Goal: Task Accomplishment & Management: Complete application form

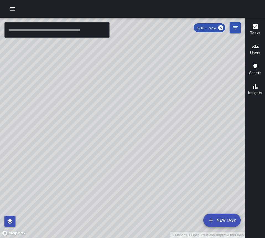
click at [16, 8] on button "button" at bounding box center [12, 8] width 11 height 11
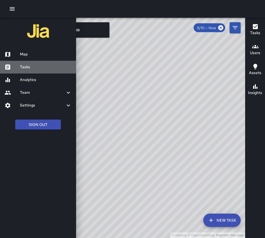
click at [32, 65] on h6 "Tasks" at bounding box center [46, 67] width 52 height 6
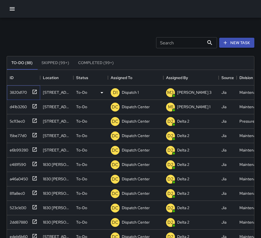
drag, startPoint x: 34, startPoint y: 90, endPoint x: 33, endPoint y: 93, distance: 3.1
click at [33, 92] on icon at bounding box center [35, 92] width 6 height 6
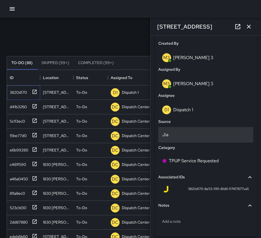
scroll to position [274, 0]
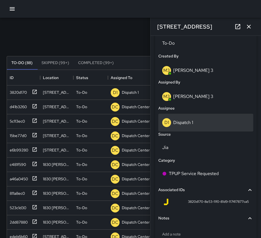
click at [197, 122] on div "D1 Dispatch 1" at bounding box center [205, 122] width 87 height 9
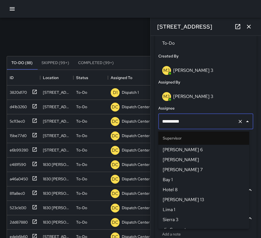
scroll to position [375, 0]
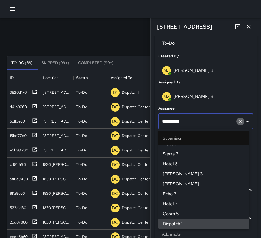
click at [236, 122] on button "Clear" at bounding box center [240, 121] width 8 height 8
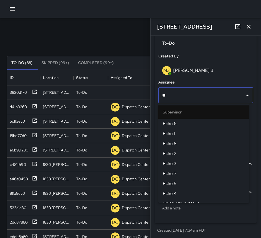
type input "***"
click at [186, 133] on span "Echo 1" at bounding box center [204, 133] width 82 height 7
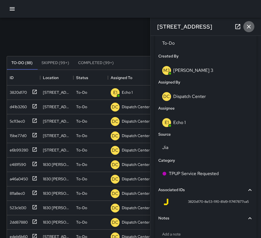
click at [251, 26] on icon "button" at bounding box center [249, 26] width 7 height 7
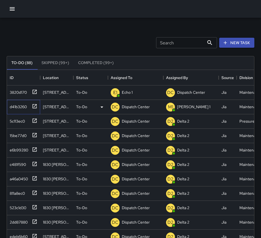
click at [34, 106] on icon at bounding box center [35, 106] width 6 height 6
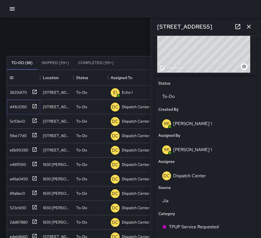
scroll to position [222, 0]
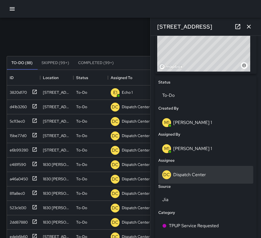
click at [198, 176] on p "Dispatch Center" at bounding box center [189, 174] width 33 height 6
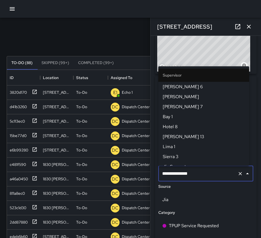
scroll to position [574, 0]
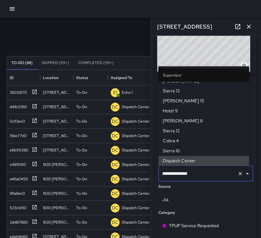
click at [238, 173] on icon "Clear" at bounding box center [241, 174] width 6 height 6
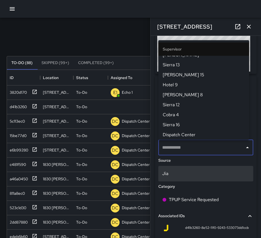
scroll to position [0, 0]
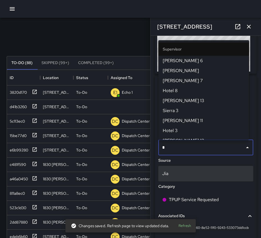
type input "**"
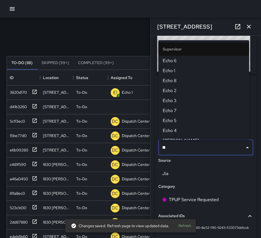
click at [174, 72] on span "Echo 1" at bounding box center [204, 70] width 82 height 7
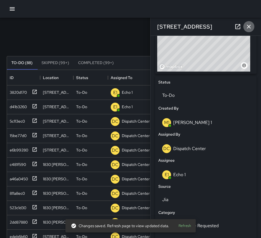
click at [250, 26] on icon "button" at bounding box center [249, 26] width 7 height 7
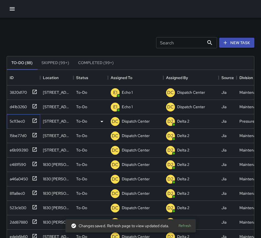
click at [33, 119] on icon at bounding box center [35, 121] width 6 height 6
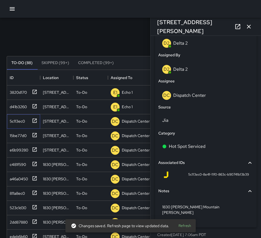
scroll to position [301, 0]
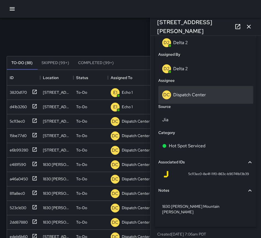
click at [200, 100] on div "DC Dispatch Center" at bounding box center [205, 95] width 95 height 18
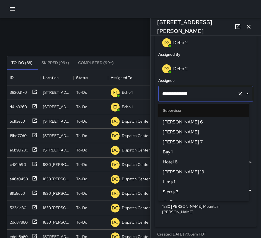
scroll to position [574, 0]
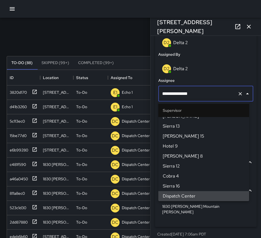
click at [238, 94] on icon "Clear" at bounding box center [241, 94] width 6 height 6
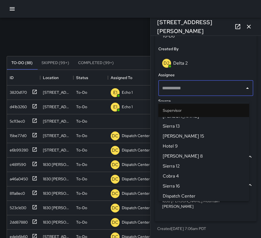
scroll to position [275, 0]
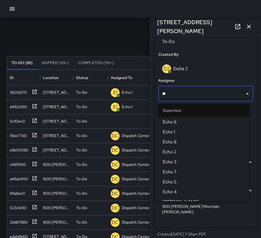
type input "***"
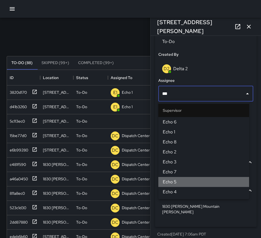
click at [177, 179] on span "Echo 5" at bounding box center [204, 181] width 82 height 7
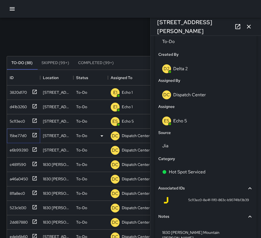
click at [36, 134] on icon at bounding box center [35, 135] width 4 height 4
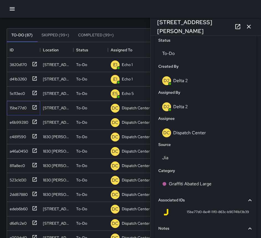
scroll to position [263, 0]
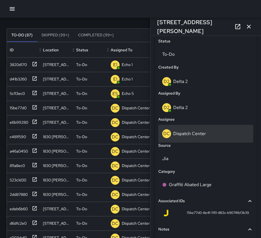
click at [207, 134] on div "DC Dispatch Center" at bounding box center [205, 133] width 87 height 9
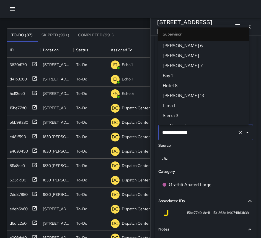
scroll to position [574, 0]
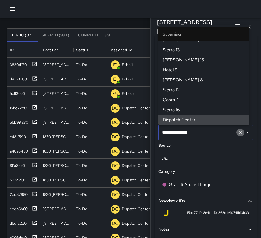
click at [238, 133] on icon "Clear" at bounding box center [241, 133] width 6 height 6
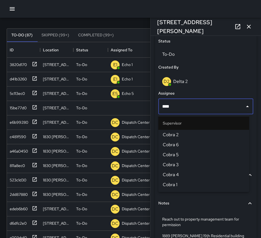
type input "*****"
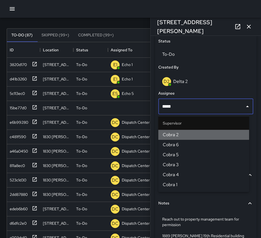
click at [243, 134] on span "Cobra 2" at bounding box center [204, 134] width 82 height 7
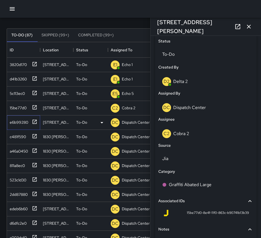
click at [35, 120] on icon at bounding box center [35, 122] width 6 height 6
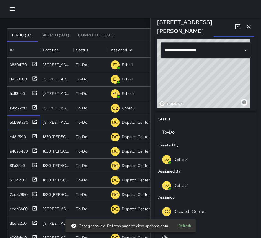
scroll to position [194, 0]
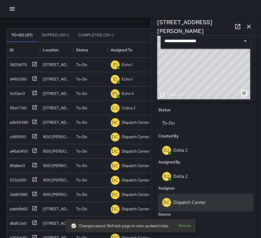
click at [203, 203] on p "Dispatch Center" at bounding box center [189, 202] width 33 height 6
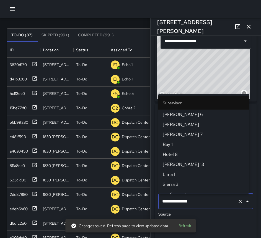
scroll to position [574, 0]
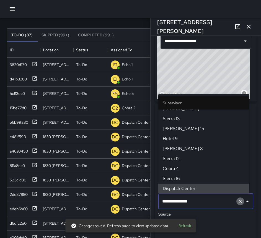
click at [238, 200] on icon "Clear" at bounding box center [241, 201] width 6 height 6
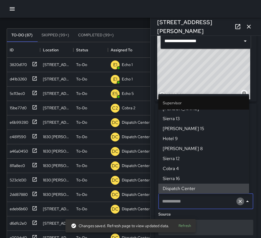
scroll to position [0, 0]
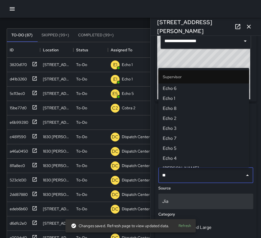
type input "***"
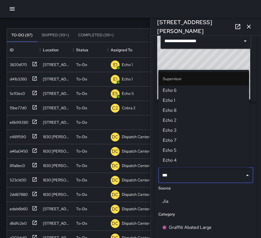
click at [192, 88] on span "Echo 6" at bounding box center [204, 90] width 82 height 7
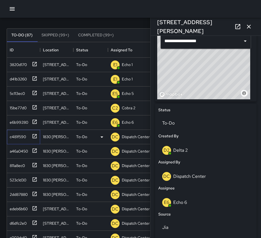
click at [36, 137] on icon at bounding box center [35, 136] width 6 height 6
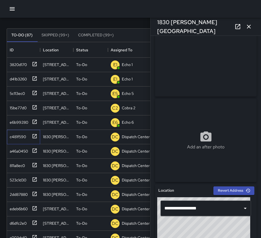
scroll to position [194, 0]
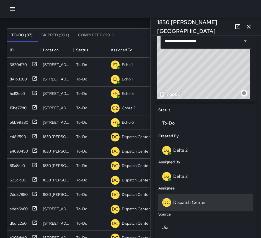
click at [200, 204] on p "Dispatch Center" at bounding box center [189, 202] width 33 height 6
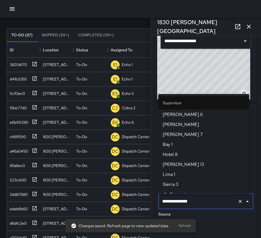
scroll to position [574, 0]
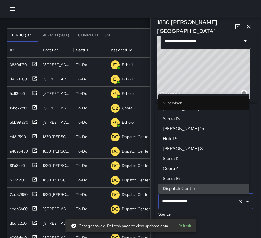
click at [238, 201] on icon "Clear" at bounding box center [241, 201] width 6 height 6
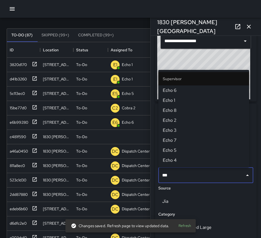
type input "****"
click at [190, 91] on span "Echo 6" at bounding box center [204, 90] width 82 height 7
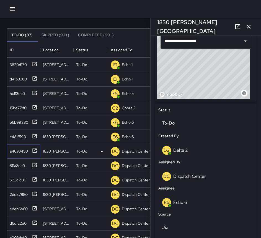
click at [36, 151] on icon at bounding box center [35, 151] width 6 height 6
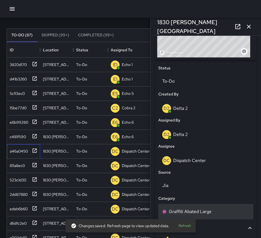
scroll to position [249, 0]
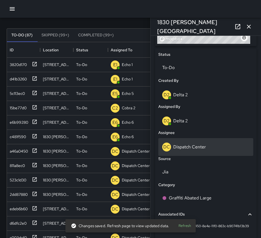
click at [204, 150] on p "Dispatch Center" at bounding box center [189, 147] width 33 height 6
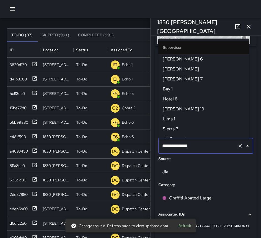
scroll to position [574, 0]
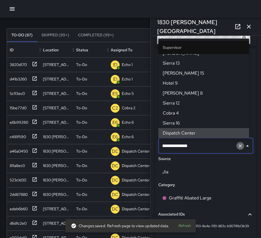
click at [239, 145] on icon "Clear" at bounding box center [240, 145] width 3 height 3
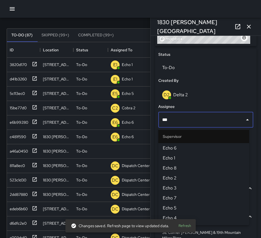
type input "****"
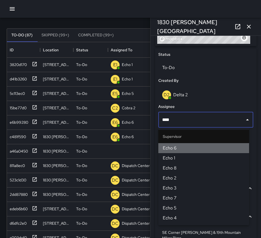
click at [231, 146] on span "Echo 6" at bounding box center [204, 148] width 82 height 7
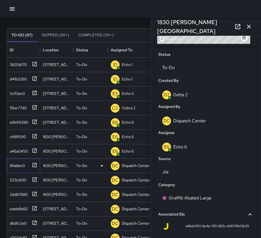
click at [33, 165] on icon at bounding box center [35, 165] width 4 height 4
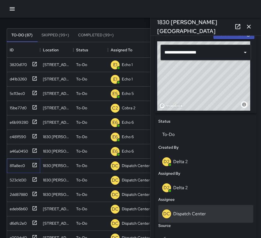
scroll to position [222, 0]
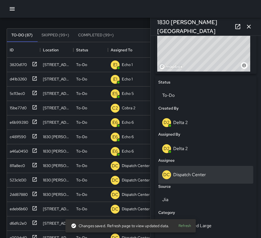
click at [192, 174] on p "Dispatch Center" at bounding box center [189, 174] width 33 height 6
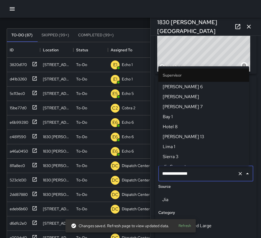
scroll to position [574, 0]
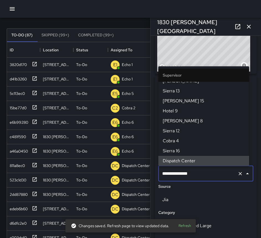
click at [239, 173] on icon "Clear" at bounding box center [240, 173] width 3 height 3
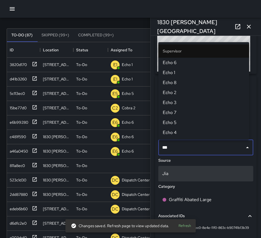
type input "****"
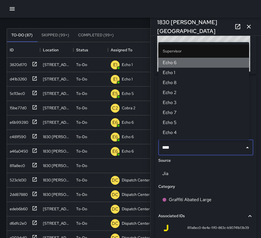
click at [204, 60] on span "Echo 6" at bounding box center [204, 62] width 82 height 7
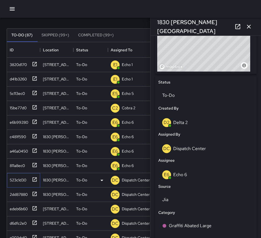
click at [36, 179] on icon at bounding box center [35, 179] width 6 height 6
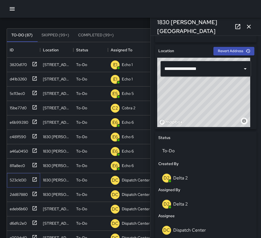
scroll to position [249, 0]
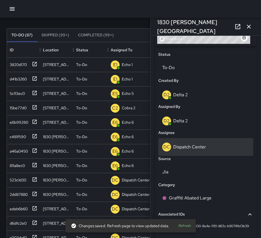
click at [196, 147] on p "Dispatch Center" at bounding box center [189, 147] width 33 height 6
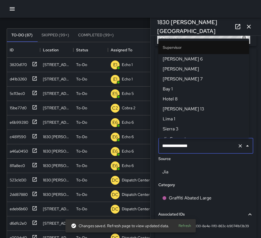
scroll to position [574, 0]
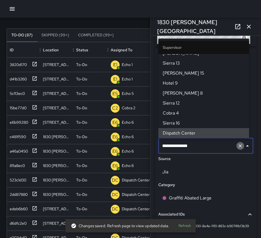
click at [238, 145] on icon "Clear" at bounding box center [241, 146] width 6 height 6
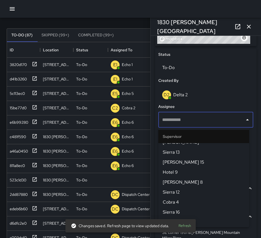
scroll to position [0, 0]
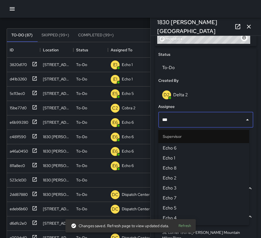
type input "****"
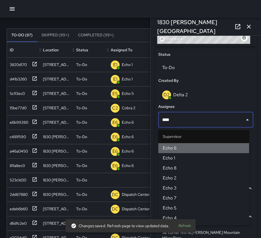
click at [234, 144] on li "Echo 6" at bounding box center [203, 148] width 91 height 10
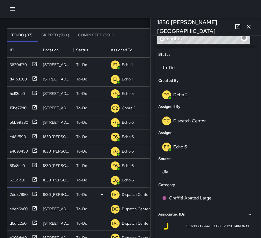
click at [35, 195] on icon at bounding box center [35, 194] width 6 height 6
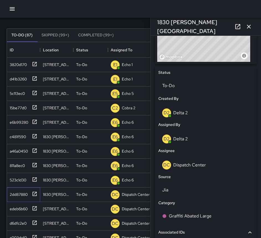
scroll to position [312, 0]
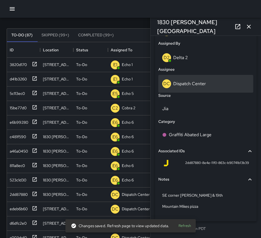
click at [186, 84] on p "Dispatch Center" at bounding box center [189, 84] width 33 height 6
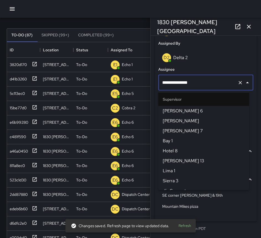
scroll to position [574, 0]
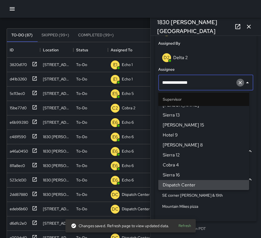
click at [238, 84] on icon "Clear" at bounding box center [241, 83] width 6 height 6
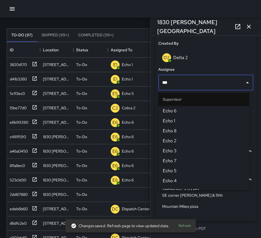
type input "****"
click at [210, 108] on span "Echo 6" at bounding box center [204, 110] width 82 height 7
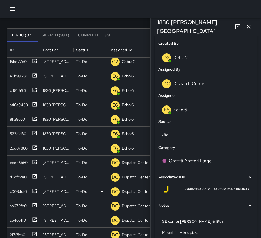
scroll to position [83, 0]
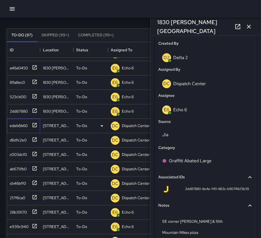
click at [33, 125] on icon at bounding box center [35, 125] width 6 height 6
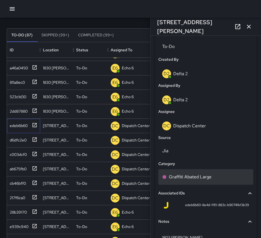
scroll to position [277, 0]
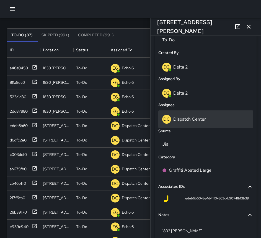
click at [184, 118] on p "Dispatch Center" at bounding box center [189, 119] width 33 height 6
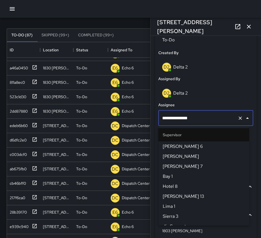
scroll to position [574, 0]
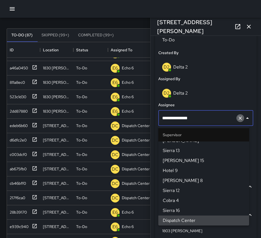
click at [238, 117] on icon "Clear" at bounding box center [241, 118] width 6 height 6
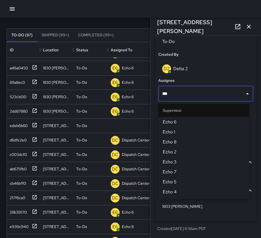
type input "****"
click at [223, 121] on span "Echo 6" at bounding box center [204, 122] width 82 height 7
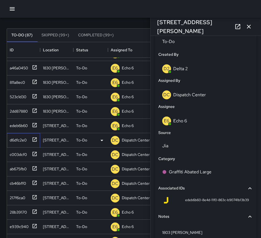
click at [35, 139] on icon at bounding box center [35, 140] width 6 height 6
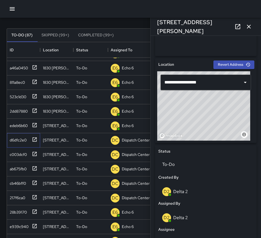
scroll to position [166, 0]
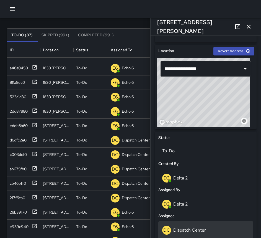
click at [192, 225] on div "DC Dispatch Center" at bounding box center [205, 229] width 87 height 9
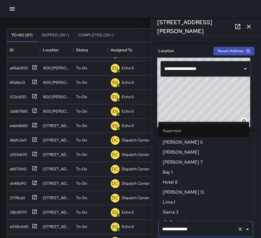
scroll to position [574, 0]
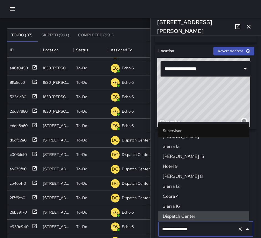
click at [238, 228] on icon "Clear" at bounding box center [241, 229] width 6 height 6
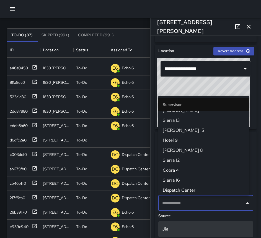
scroll to position [0, 0]
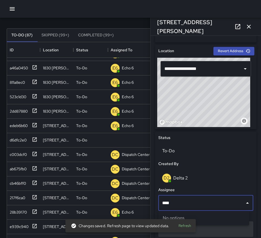
type input "***"
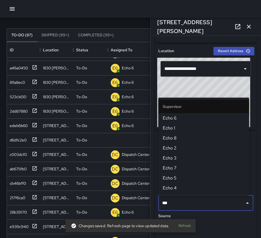
click at [184, 119] on span "Echo 6" at bounding box center [204, 118] width 82 height 7
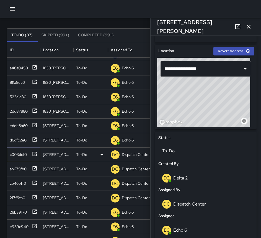
click at [35, 153] on icon at bounding box center [35, 154] width 6 height 6
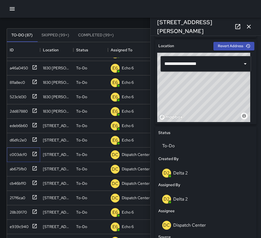
scroll to position [194, 0]
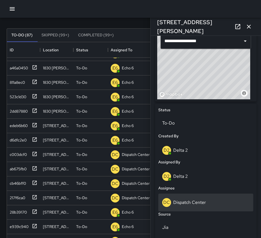
click at [198, 201] on p "Dispatch Center" at bounding box center [189, 202] width 33 height 6
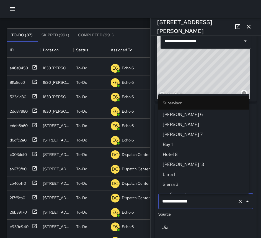
scroll to position [574, 0]
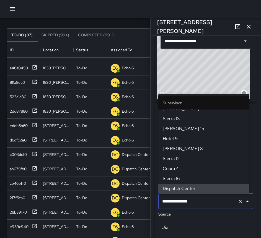
click at [238, 201] on icon "Clear" at bounding box center [241, 201] width 6 height 6
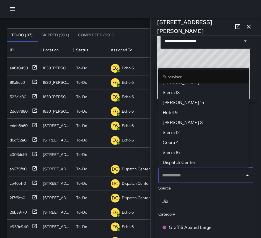
scroll to position [0, 0]
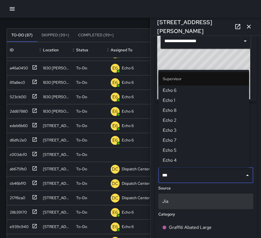
type input "****"
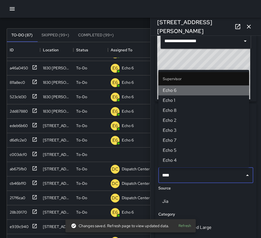
click at [206, 92] on span "Echo 6" at bounding box center [204, 90] width 82 height 7
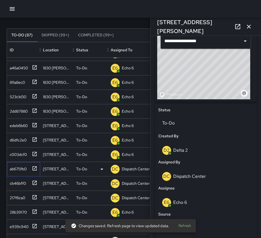
click at [35, 168] on icon at bounding box center [35, 168] width 6 height 6
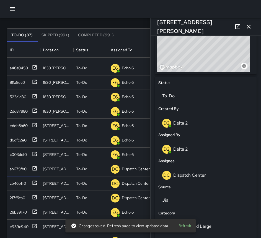
scroll to position [222, 0]
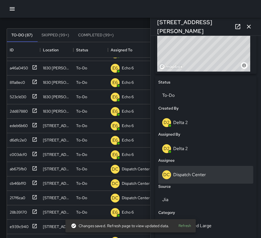
click at [198, 176] on p "Dispatch Center" at bounding box center [189, 174] width 33 height 6
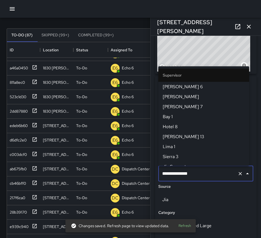
scroll to position [574, 0]
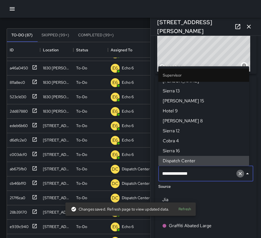
click at [238, 173] on icon "Clear" at bounding box center [241, 174] width 6 height 6
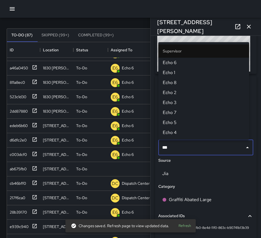
type input "****"
click at [205, 62] on span "Echo 6" at bounding box center [204, 62] width 82 height 7
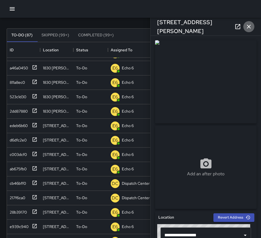
click at [252, 27] on button "button" at bounding box center [248, 26] width 11 height 11
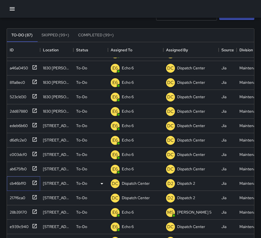
click at [36, 181] on icon at bounding box center [35, 182] width 4 height 4
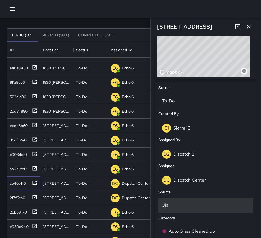
scroll to position [249, 0]
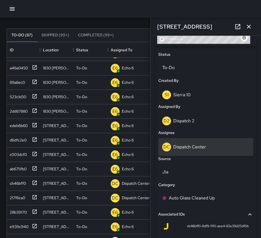
click at [192, 145] on p "Dispatch Center" at bounding box center [189, 147] width 33 height 6
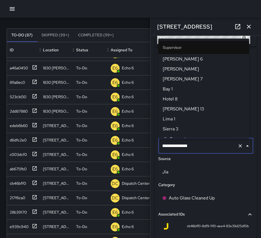
scroll to position [574, 0]
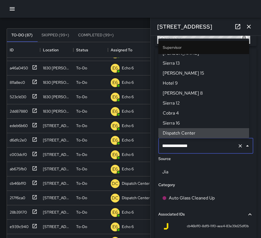
click at [238, 145] on icon "Clear" at bounding box center [241, 146] width 6 height 6
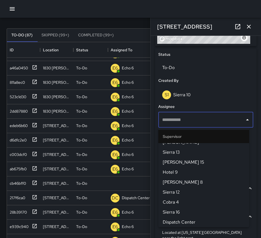
scroll to position [0, 0]
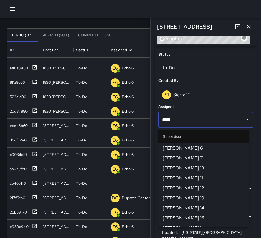
type input "******"
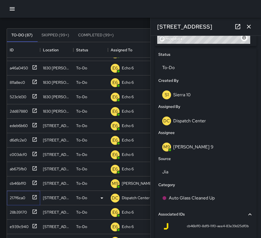
click at [36, 196] on icon at bounding box center [35, 197] width 4 height 4
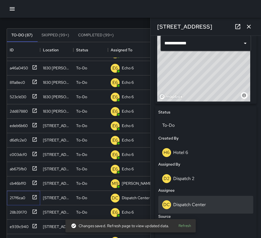
scroll to position [191, 0]
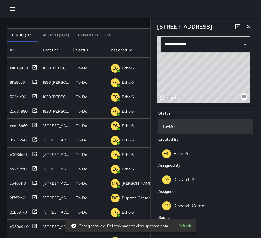
click at [180, 127] on p "To-Do" at bounding box center [205, 126] width 87 height 7
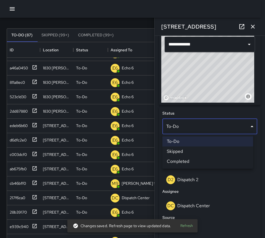
click at [187, 153] on li "Skipped" at bounding box center [208, 151] width 91 height 10
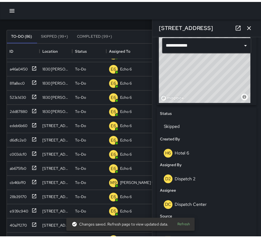
scroll to position [4, 4]
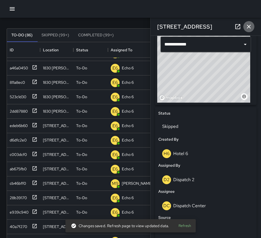
click at [252, 26] on icon "button" at bounding box center [249, 26] width 7 height 7
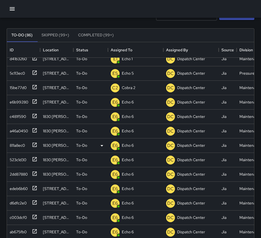
scroll to position [0, 0]
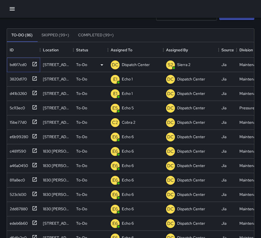
click at [36, 64] on icon at bounding box center [35, 64] width 6 height 6
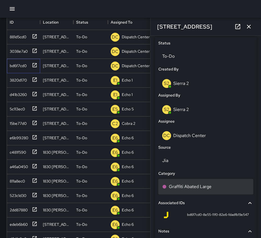
scroll to position [274, 0]
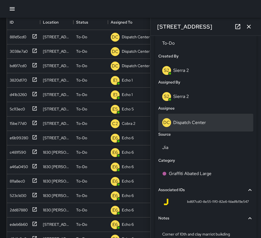
click at [189, 122] on p "Dispatch Center" at bounding box center [189, 122] width 33 height 6
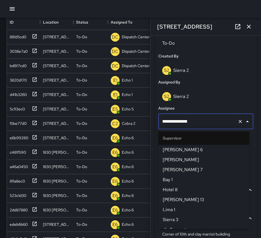
scroll to position [574, 0]
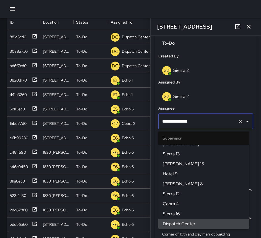
click at [238, 122] on icon "Clear" at bounding box center [241, 122] width 6 height 6
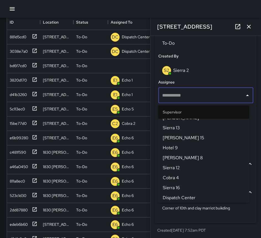
scroll to position [0, 0]
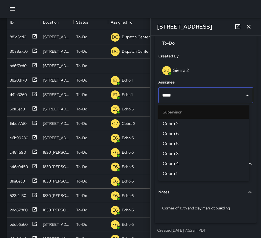
type input "*****"
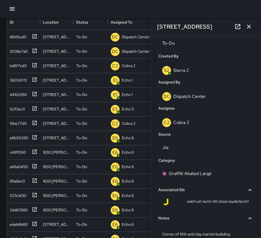
click at [246, 26] on icon "button" at bounding box center [249, 26] width 7 height 7
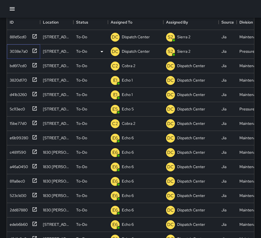
click at [34, 49] on icon at bounding box center [35, 51] width 6 height 6
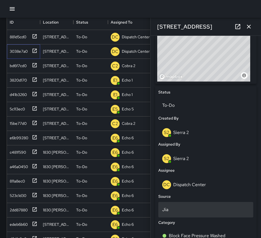
scroll to position [222, 0]
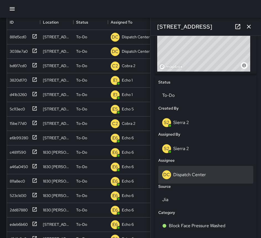
click at [195, 172] on p "Dispatch Center" at bounding box center [189, 174] width 33 height 6
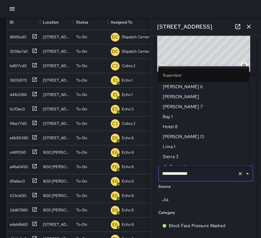
scroll to position [574, 0]
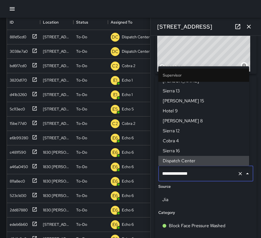
click at [238, 174] on icon "Clear" at bounding box center [241, 174] width 6 height 6
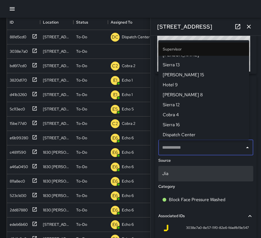
scroll to position [0, 0]
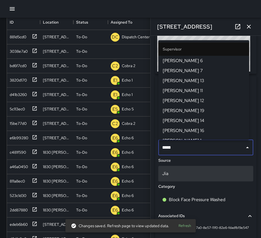
type input "******"
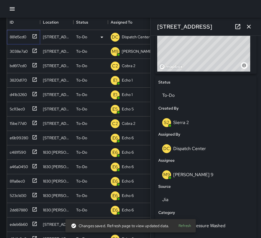
click at [33, 37] on icon at bounding box center [35, 37] width 6 height 6
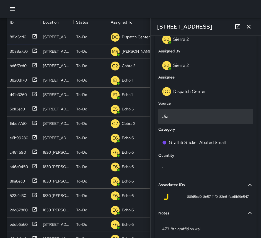
scroll to position [327, 0]
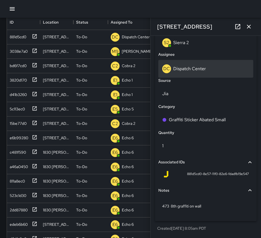
click at [212, 68] on div "DC Dispatch Center" at bounding box center [205, 68] width 87 height 9
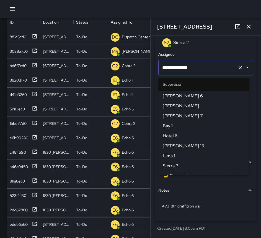
scroll to position [574, 0]
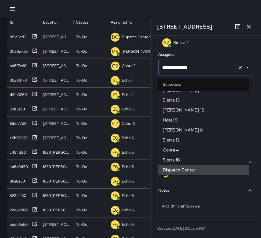
click at [238, 67] on icon "Clear" at bounding box center [241, 68] width 6 height 6
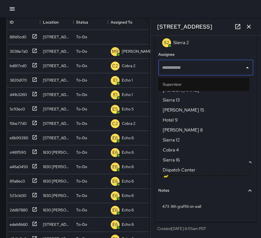
scroll to position [301, 0]
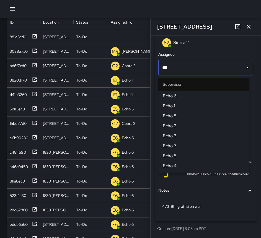
type input "****"
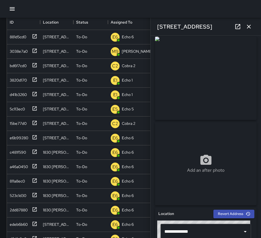
scroll to position [0, 0]
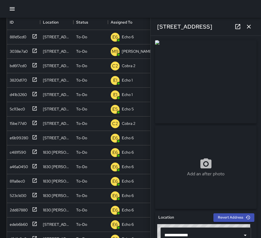
click at [250, 25] on icon "button" at bounding box center [249, 26] width 7 height 7
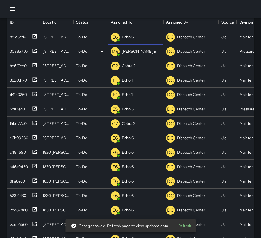
click at [130, 50] on p "[PERSON_NAME] 9" at bounding box center [139, 51] width 35 height 6
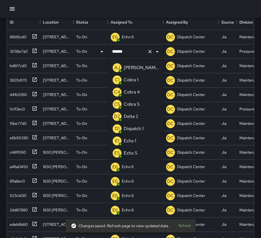
scroll to position [183, 0]
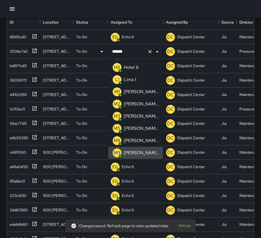
click at [132, 53] on input "******" at bounding box center [128, 51] width 34 height 11
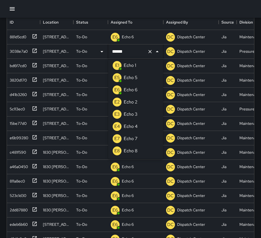
scroll to position [0, 0]
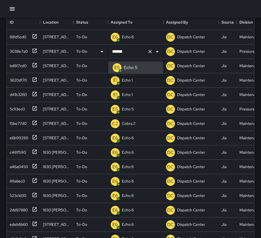
type input "******"
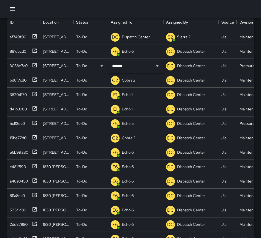
click at [34, 66] on icon at bounding box center [35, 65] width 4 height 4
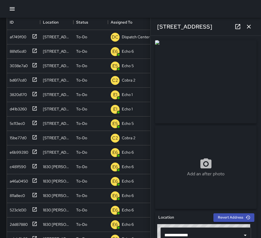
click at [250, 27] on icon "button" at bounding box center [249, 26] width 7 height 7
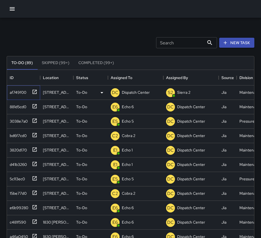
click at [34, 92] on icon at bounding box center [35, 91] width 4 height 4
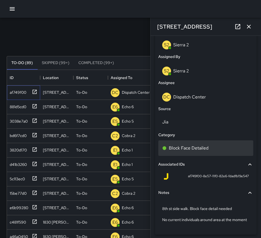
scroll to position [305, 0]
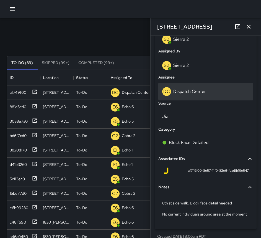
click at [199, 91] on p "Dispatch Center" at bounding box center [189, 91] width 33 height 6
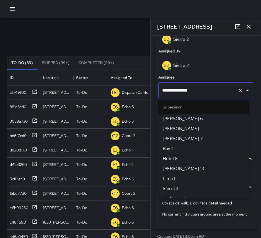
scroll to position [574, 0]
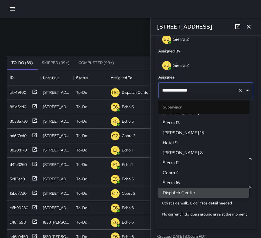
click at [238, 91] on icon "Clear" at bounding box center [241, 91] width 6 height 6
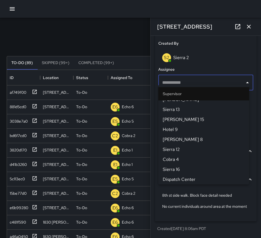
scroll to position [292, 0]
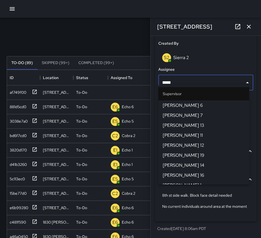
type input "******"
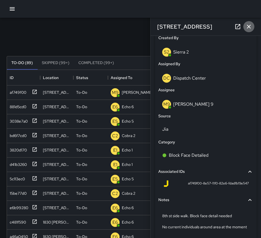
click at [248, 24] on icon "button" at bounding box center [249, 26] width 7 height 7
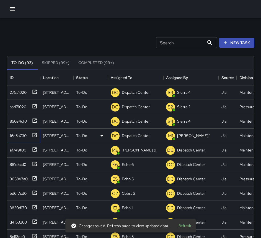
click at [36, 135] on icon at bounding box center [35, 135] width 6 height 6
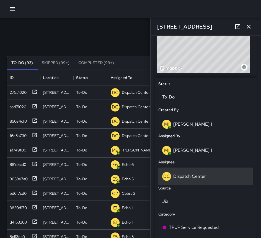
scroll to position [222, 0]
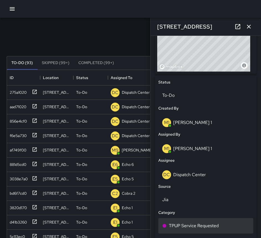
click at [206, 223] on p "TPUP Service Requested" at bounding box center [194, 225] width 50 height 7
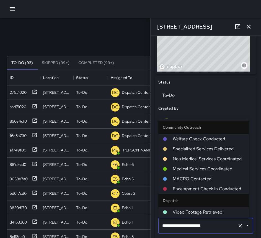
scroll to position [331, 0]
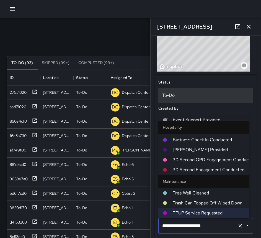
click at [226, 101] on div "To-Do" at bounding box center [205, 96] width 95 height 16
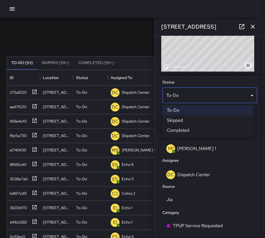
click at [209, 174] on div at bounding box center [132, 119] width 265 height 238
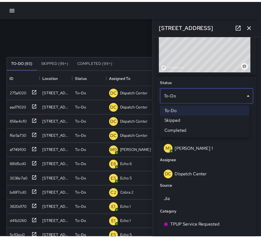
scroll to position [4, 4]
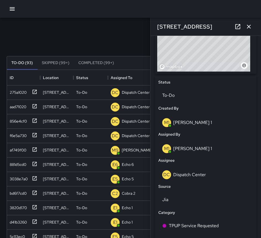
click at [209, 174] on div "DC Dispatch Center" at bounding box center [205, 174] width 87 height 9
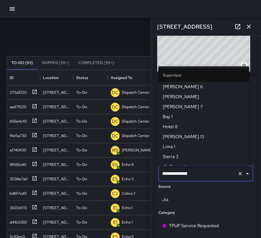
scroll to position [574, 0]
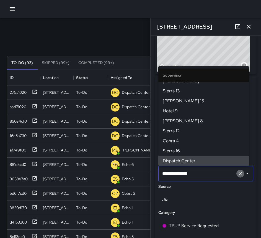
click at [238, 173] on icon "Clear" at bounding box center [241, 174] width 6 height 6
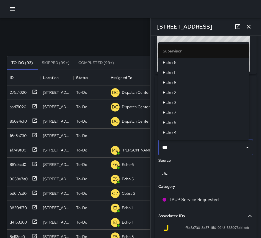
type input "****"
click at [196, 75] on span "Echo 1" at bounding box center [204, 72] width 82 height 7
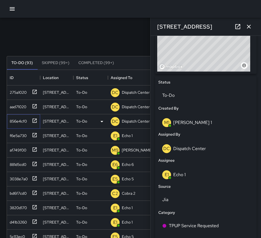
click at [37, 120] on icon at bounding box center [35, 120] width 4 height 4
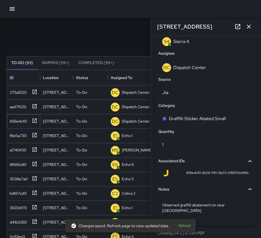
scroll to position [333, 0]
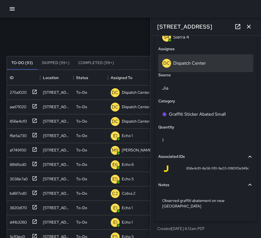
click at [197, 62] on p "Dispatch Center" at bounding box center [189, 63] width 33 height 6
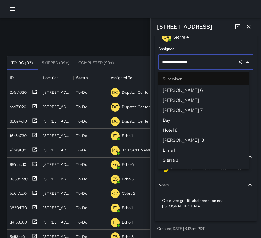
scroll to position [574, 0]
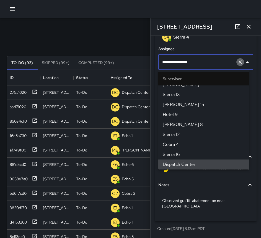
click at [239, 62] on icon "Clear" at bounding box center [240, 61] width 3 height 3
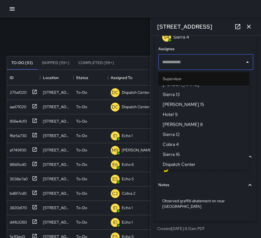
scroll to position [307, 0]
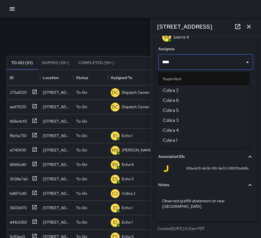
type input "*****"
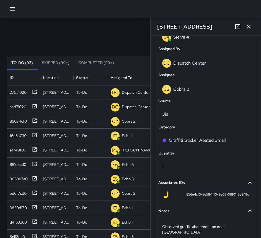
click at [250, 25] on icon "button" at bounding box center [249, 27] width 4 height 4
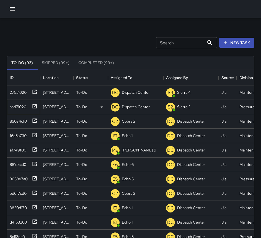
click at [33, 105] on icon at bounding box center [35, 106] width 6 height 6
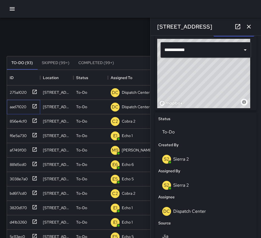
scroll to position [194, 0]
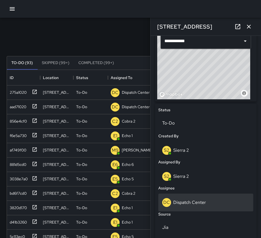
click at [223, 204] on div "DC Dispatch Center" at bounding box center [205, 202] width 87 height 9
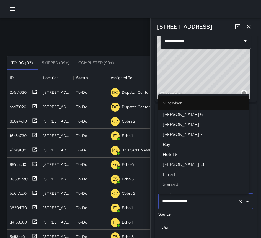
scroll to position [574, 0]
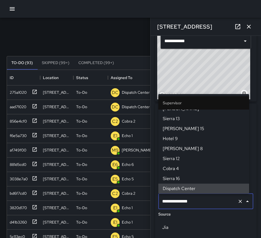
click at [238, 202] on icon "Clear" at bounding box center [241, 201] width 6 height 6
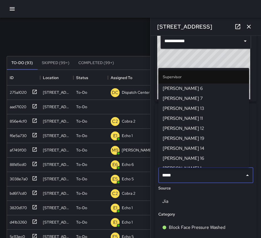
type input "******"
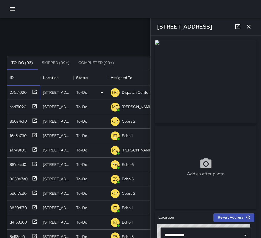
click at [35, 92] on icon at bounding box center [35, 92] width 6 height 6
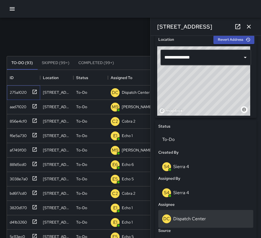
scroll to position [194, 0]
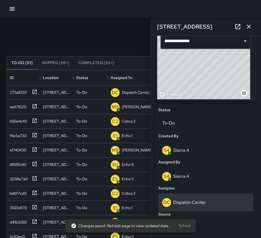
click at [213, 199] on div "DC Dispatch Center" at bounding box center [205, 202] width 87 height 9
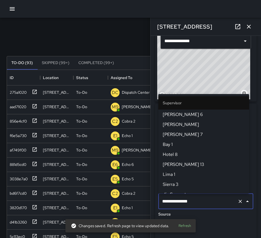
scroll to position [574, 0]
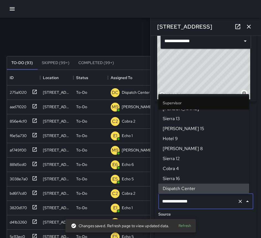
click at [238, 199] on icon "Clear" at bounding box center [241, 201] width 6 height 6
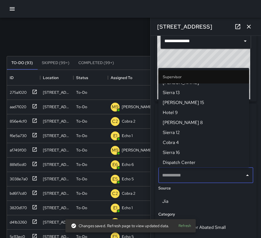
scroll to position [0, 0]
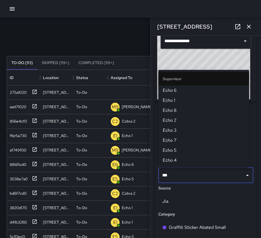
type input "****"
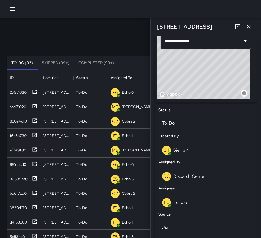
click at [251, 27] on icon "button" at bounding box center [249, 26] width 7 height 7
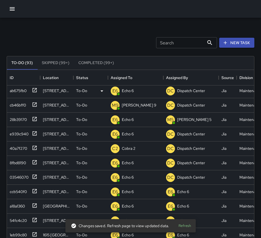
scroll to position [305, 0]
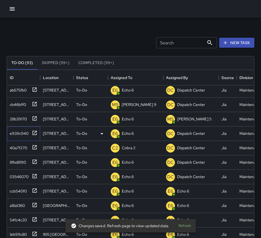
click at [36, 132] on icon at bounding box center [35, 133] width 6 height 6
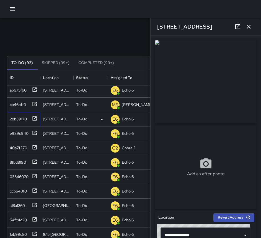
click at [33, 119] on icon at bounding box center [35, 118] width 6 height 6
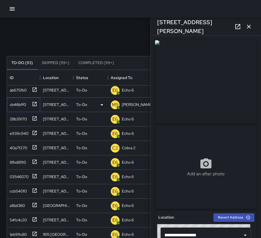
click at [34, 104] on icon at bounding box center [35, 104] width 6 height 6
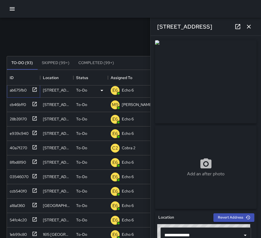
click at [34, 89] on icon at bounding box center [35, 90] width 6 height 6
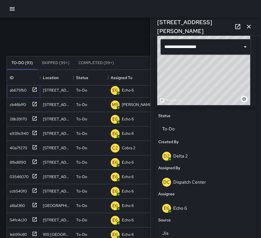
scroll to position [194, 0]
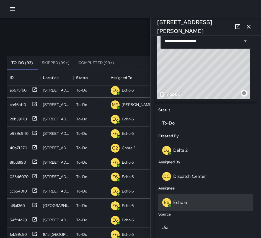
click at [194, 202] on div "E6 Echo 6" at bounding box center [205, 202] width 87 height 9
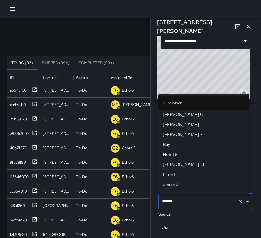
scroll to position [76, 0]
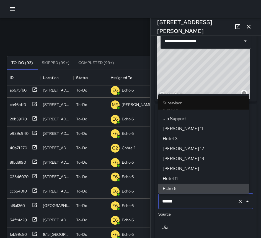
click at [239, 200] on icon "Clear" at bounding box center [240, 200] width 3 height 3
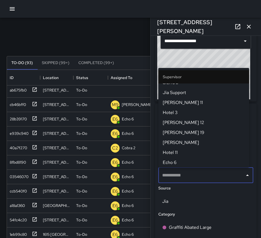
scroll to position [0, 0]
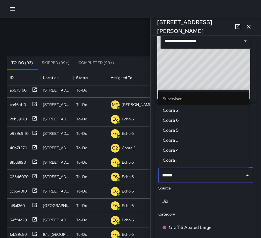
type input "*******"
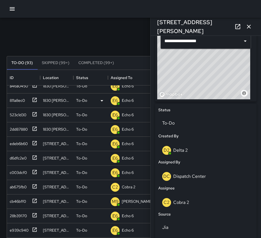
scroll to position [194, 0]
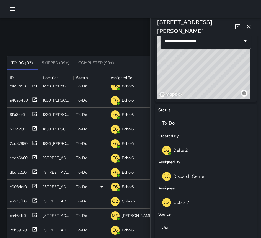
click at [35, 186] on icon at bounding box center [35, 186] width 6 height 6
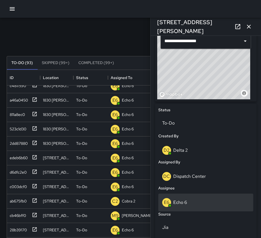
click at [199, 200] on div "E6 Echo 6" at bounding box center [205, 202] width 87 height 9
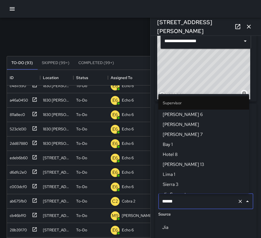
scroll to position [76, 0]
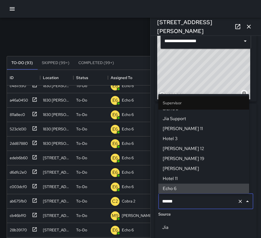
click at [238, 200] on icon "Clear" at bounding box center [241, 201] width 6 height 6
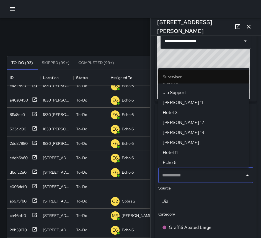
scroll to position [0, 0]
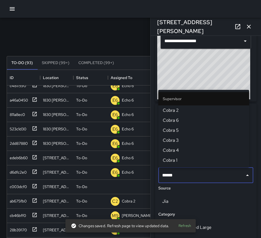
type input "*******"
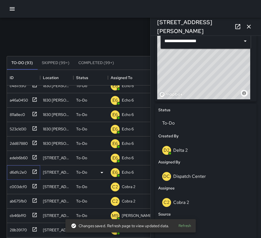
click at [35, 171] on icon at bounding box center [35, 171] width 4 height 4
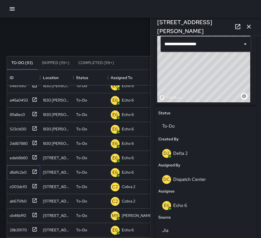
scroll to position [222, 0]
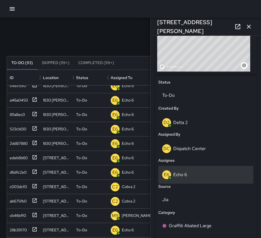
click at [192, 181] on div "E6 Echo 6" at bounding box center [205, 175] width 95 height 18
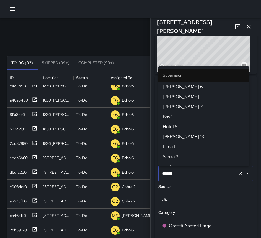
scroll to position [76, 0]
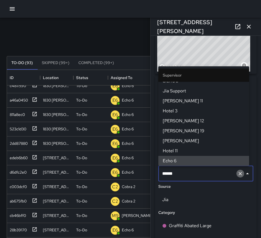
click at [238, 173] on icon "Clear" at bounding box center [241, 174] width 6 height 6
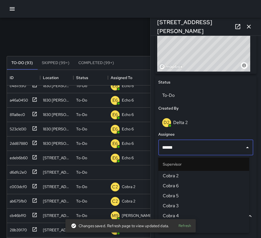
type input "*******"
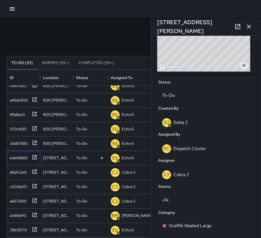
click at [35, 157] on icon at bounding box center [35, 157] width 6 height 6
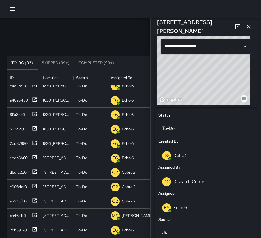
scroll to position [194, 0]
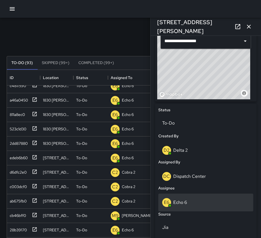
click at [194, 199] on div "E6 Echo 6" at bounding box center [205, 202] width 87 height 9
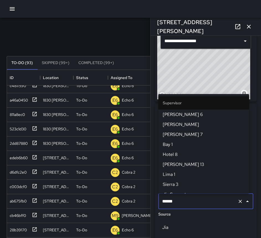
scroll to position [76, 0]
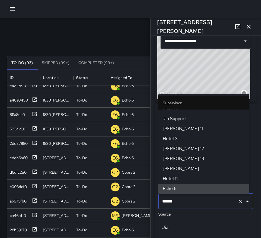
click at [239, 201] on icon "Clear" at bounding box center [240, 200] width 3 height 3
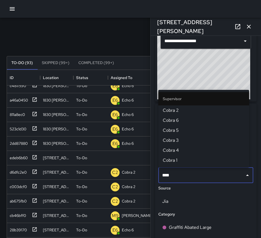
type input "*****"
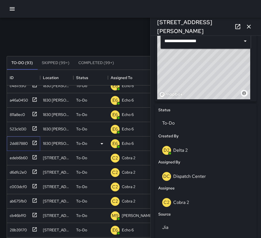
click at [34, 142] on icon at bounding box center [35, 143] width 6 height 6
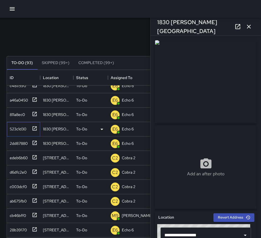
click at [35, 128] on icon at bounding box center [35, 128] width 4 height 4
click at [35, 112] on icon at bounding box center [35, 114] width 4 height 4
click at [35, 99] on icon at bounding box center [35, 100] width 6 height 6
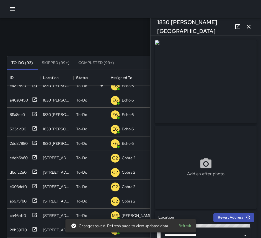
click at [35, 85] on icon at bounding box center [35, 85] width 6 height 6
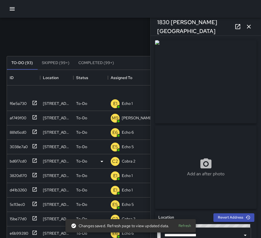
scroll to position [28, 0]
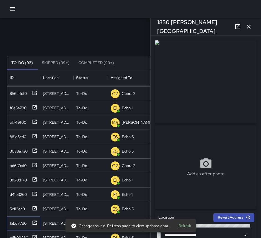
click at [34, 221] on icon at bounding box center [35, 222] width 4 height 4
click at [35, 211] on div at bounding box center [34, 207] width 8 height 9
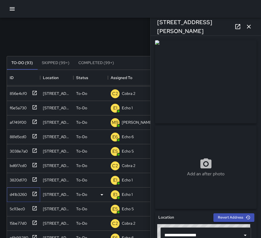
click at [35, 194] on icon at bounding box center [35, 194] width 6 height 6
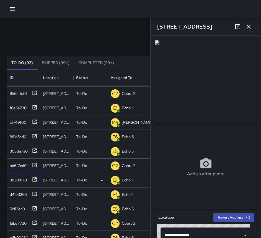
click at [34, 178] on icon at bounding box center [35, 179] width 6 height 6
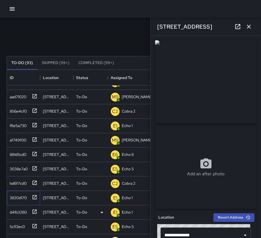
scroll to position [0, 0]
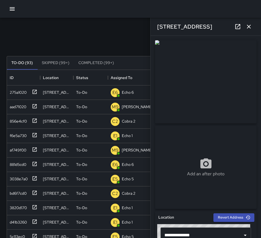
click at [251, 27] on icon "button" at bounding box center [249, 26] width 7 height 7
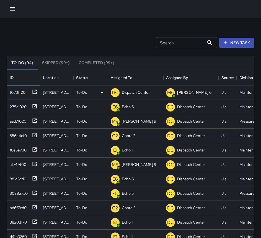
click at [34, 92] on icon at bounding box center [35, 92] width 6 height 6
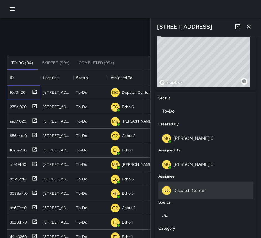
scroll to position [222, 0]
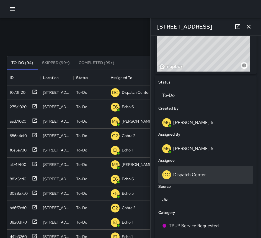
click at [203, 174] on p "Dispatch Center" at bounding box center [189, 174] width 33 height 6
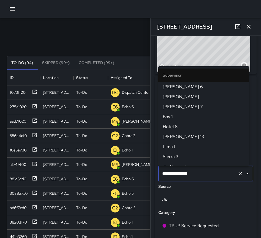
scroll to position [574, 0]
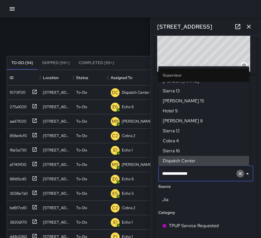
click at [238, 174] on icon "Clear" at bounding box center [241, 174] width 6 height 6
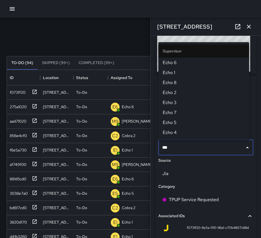
type input "****"
click at [217, 73] on span "Echo 1" at bounding box center [204, 72] width 82 height 7
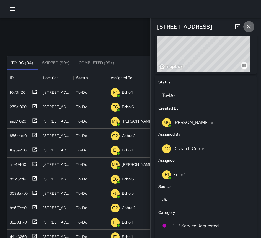
click at [251, 26] on icon "button" at bounding box center [249, 26] width 7 height 7
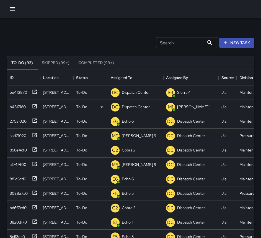
click at [36, 107] on icon at bounding box center [35, 106] width 6 height 6
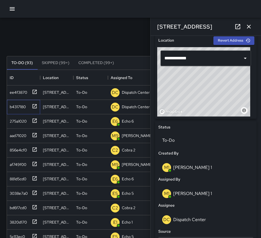
scroll to position [249, 0]
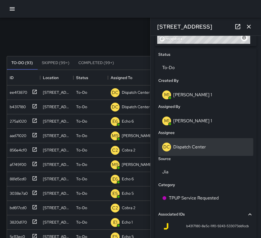
click at [182, 148] on p "Dispatch Center" at bounding box center [189, 147] width 33 height 6
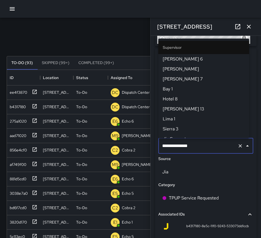
scroll to position [574, 0]
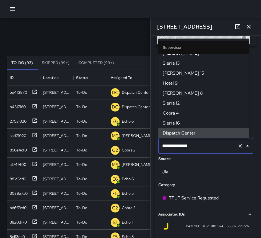
click at [236, 146] on button "Clear" at bounding box center [240, 146] width 8 height 8
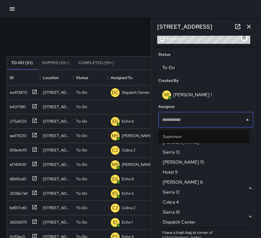
scroll to position [0, 0]
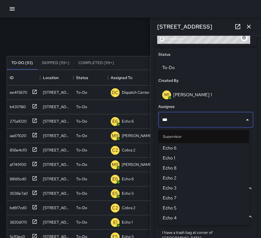
type input "****"
click at [231, 155] on span "Echo 1" at bounding box center [204, 158] width 82 height 7
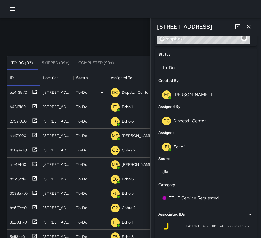
click at [35, 91] on icon at bounding box center [35, 92] width 6 height 6
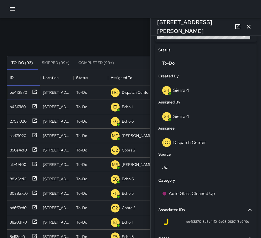
scroll to position [305, 0]
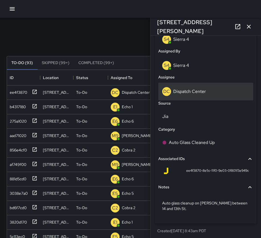
click at [200, 90] on p "Dispatch Center" at bounding box center [189, 91] width 33 height 6
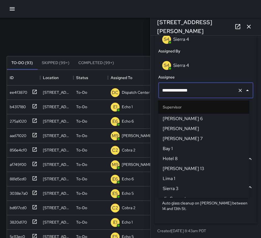
scroll to position [574, 0]
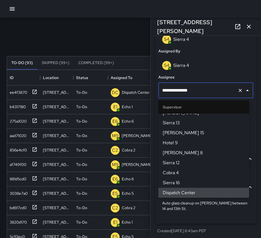
click at [238, 92] on icon "Clear" at bounding box center [241, 91] width 6 height 6
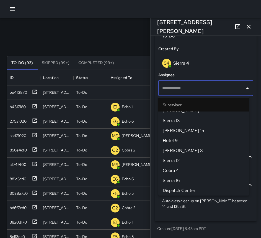
scroll to position [281, 0]
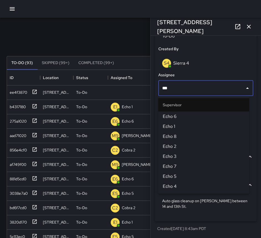
type input "****"
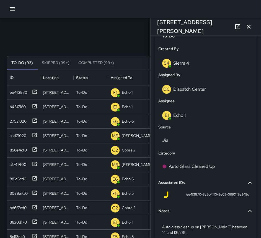
click at [246, 27] on icon "button" at bounding box center [249, 26] width 7 height 7
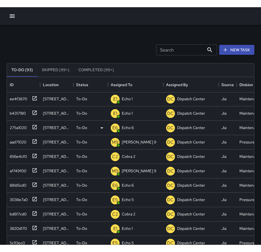
scroll to position [0, 0]
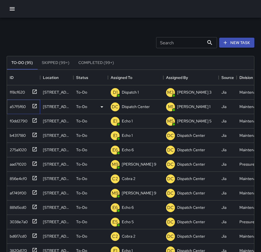
click at [36, 105] on icon at bounding box center [35, 106] width 4 height 4
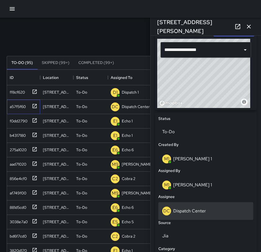
scroll to position [194, 0]
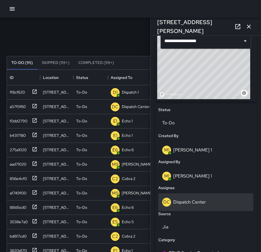
click at [185, 204] on p "Dispatch Center" at bounding box center [189, 202] width 33 height 6
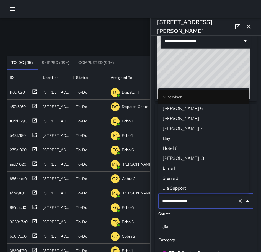
scroll to position [568, 0]
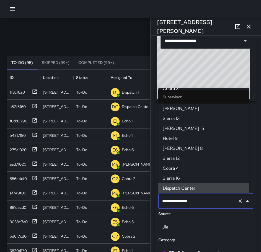
click at [238, 202] on icon "Clear" at bounding box center [241, 201] width 6 height 6
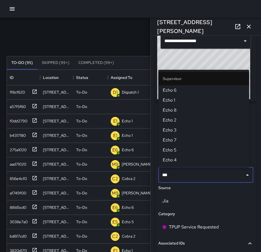
type input "****"
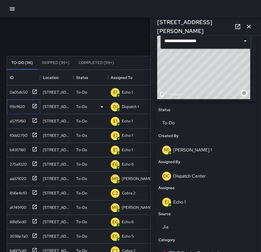
click at [36, 106] on icon at bounding box center [35, 106] width 6 height 6
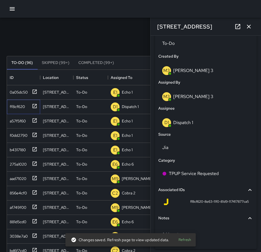
scroll to position [277, 0]
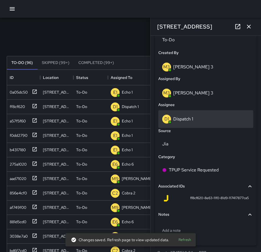
click at [191, 118] on p "Dispatch 1" at bounding box center [183, 119] width 20 height 6
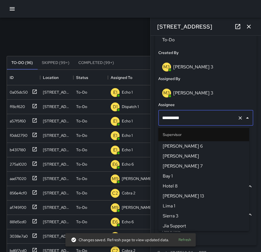
scroll to position [369, 0]
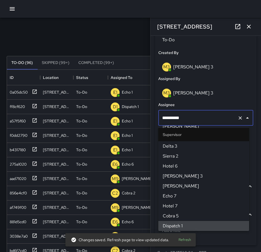
click at [238, 117] on icon "Clear" at bounding box center [241, 118] width 6 height 6
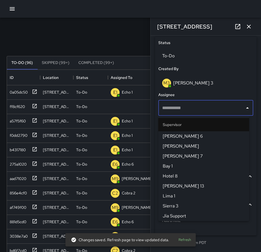
scroll to position [261, 0]
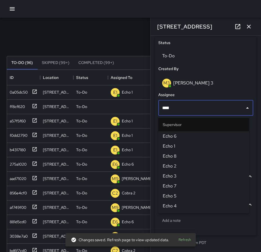
type input "****"
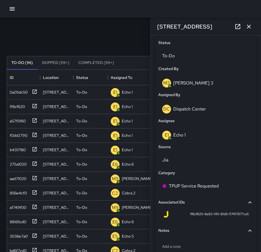
click at [247, 25] on icon "button" at bounding box center [249, 26] width 7 height 7
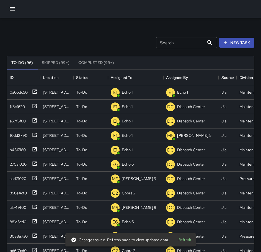
click at [42, 38] on div "Search Search New Task" at bounding box center [131, 42] width 250 height 29
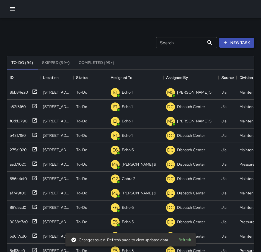
click at [238, 40] on button "New Task" at bounding box center [236, 43] width 35 height 10
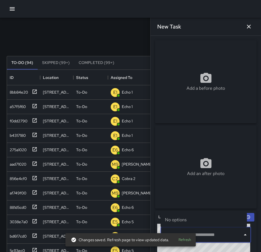
click at [209, 232] on input "text" at bounding box center [201, 235] width 77 height 11
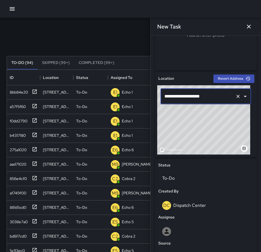
scroll to position [222, 0]
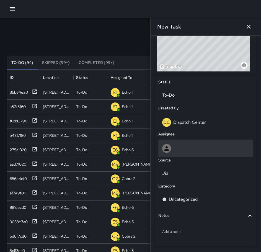
type input "**********"
click at [180, 150] on div at bounding box center [205, 148] width 87 height 9
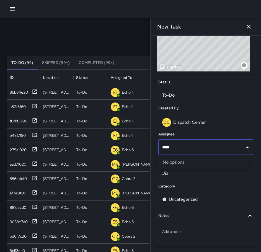
type input "***"
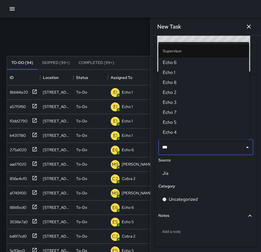
click at [190, 125] on span "Echo 5" at bounding box center [204, 122] width 82 height 7
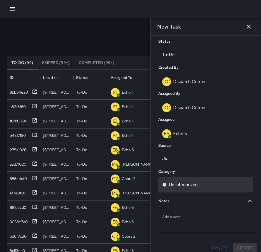
scroll to position [268, 0]
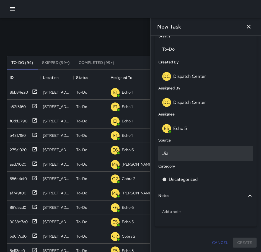
click at [193, 155] on p "Jia" at bounding box center [205, 153] width 87 height 7
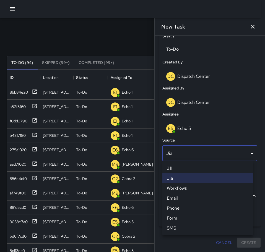
click at [182, 210] on li "Phone" at bounding box center [208, 208] width 91 height 10
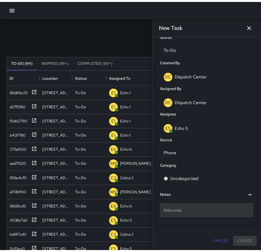
scroll to position [4, 4]
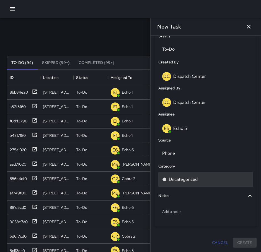
click at [186, 181] on p "Uncategorized" at bounding box center [183, 179] width 29 height 7
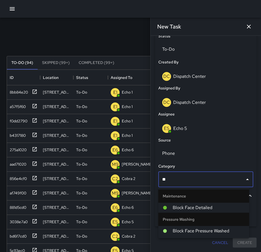
type input "***"
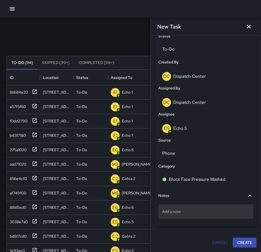
click at [171, 210] on p "Add a note" at bounding box center [205, 212] width 87 height 6
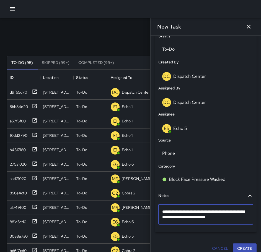
type textarea "**********"
click at [237, 237] on button "Create" at bounding box center [245, 248] width 24 height 10
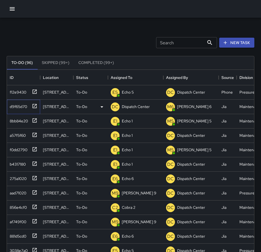
click at [34, 107] on icon at bounding box center [35, 106] width 4 height 4
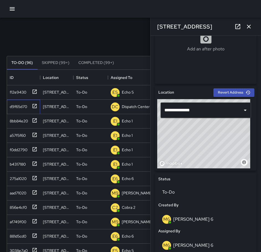
scroll to position [194, 0]
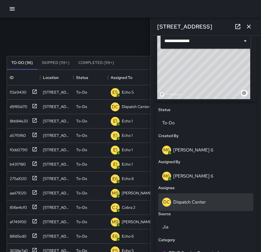
click at [198, 199] on p "Dispatch Center" at bounding box center [189, 202] width 33 height 6
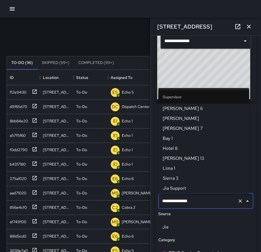
scroll to position [568, 0]
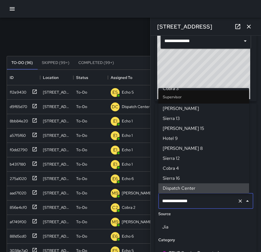
click at [238, 200] on icon "Clear" at bounding box center [241, 201] width 6 height 6
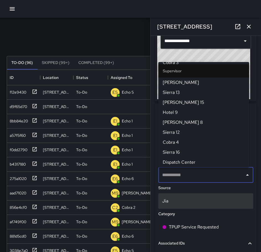
scroll to position [0, 0]
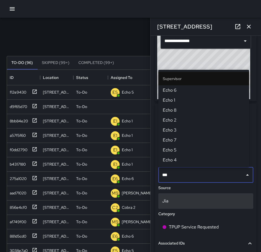
type input "****"
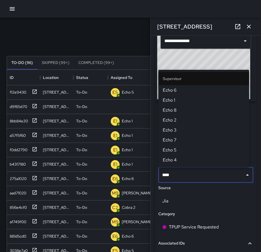
click at [207, 100] on span "Echo 1" at bounding box center [204, 100] width 82 height 7
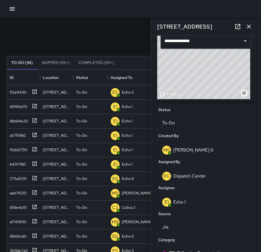
click at [249, 27] on icon "button" at bounding box center [249, 26] width 7 height 7
